Goal: Information Seeking & Learning: Learn about a topic

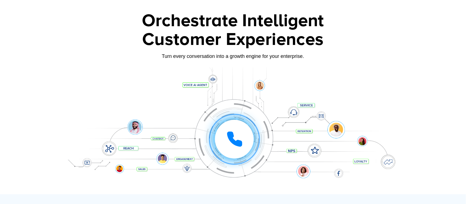
click at [201, 86] on div "Click to experience it! Call ended 1 2 3 4 5 6 7 8 9 # 0" at bounding box center [232, 128] width 345 height 94
click at [135, 128] on div "Click to experience it! Call ended 1 2 3 4 5 6 7 8 9 # 0" at bounding box center [234, 128] width 342 height 22
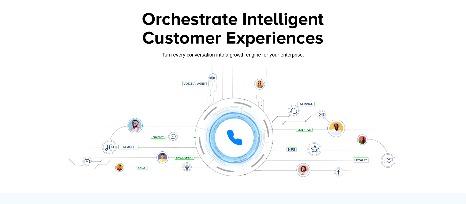
scroll to position [25, 0]
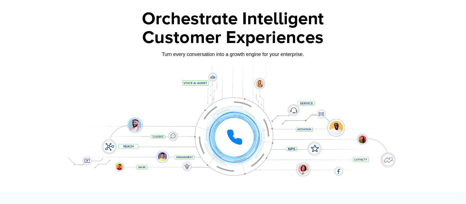
click at [234, 140] on icon at bounding box center [235, 138] width 14 height 14
click at [234, 141] on icon at bounding box center [235, 138] width 14 height 14
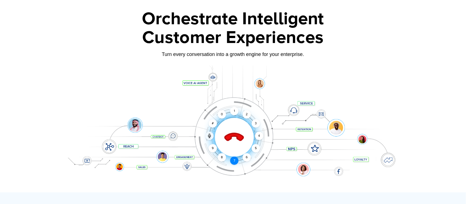
click at [235, 158] on div "7" at bounding box center [234, 161] width 8 height 8
click at [248, 155] on div "6" at bounding box center [247, 157] width 8 height 8
click at [234, 136] on icon at bounding box center [234, 137] width 19 height 19
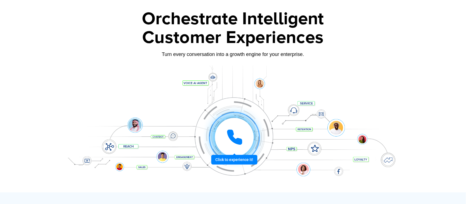
click at [234, 136] on icon at bounding box center [234, 137] width 17 height 17
click at [346, 92] on div "Click to experience it! Call ended 1 2 3 4 5 6 7 8 9 # 0" at bounding box center [232, 127] width 345 height 94
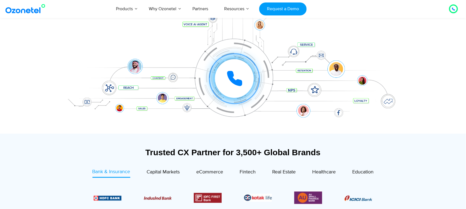
scroll to position [84, 0]
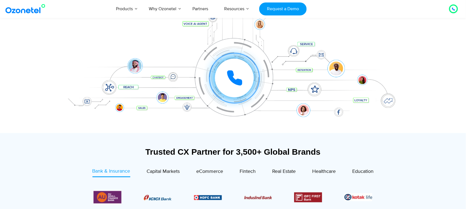
click at [424, 106] on div at bounding box center [233, 39] width 466 height 188
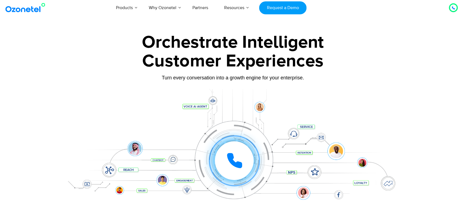
scroll to position [0, 0]
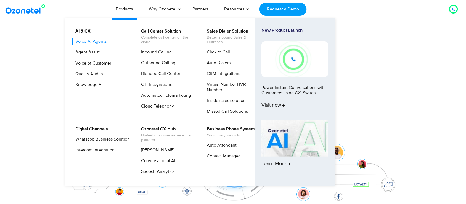
click at [92, 43] on link "Voice AI Agents" at bounding box center [90, 41] width 36 height 7
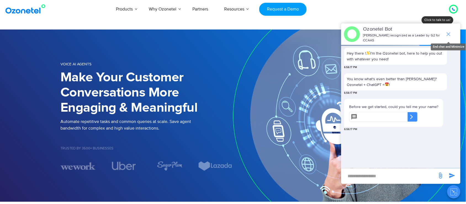
click at [448, 32] on icon "end chat or minimize" at bounding box center [448, 34] width 7 height 7
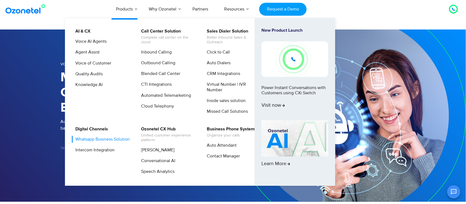
click at [93, 143] on link "Whatsapp Business Solution" at bounding box center [101, 139] width 59 height 7
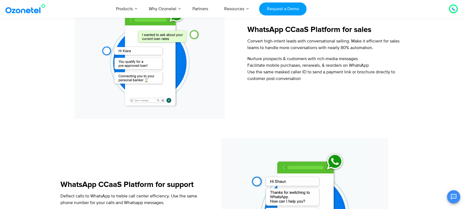
scroll to position [559, 0]
